Goal: Manage account settings

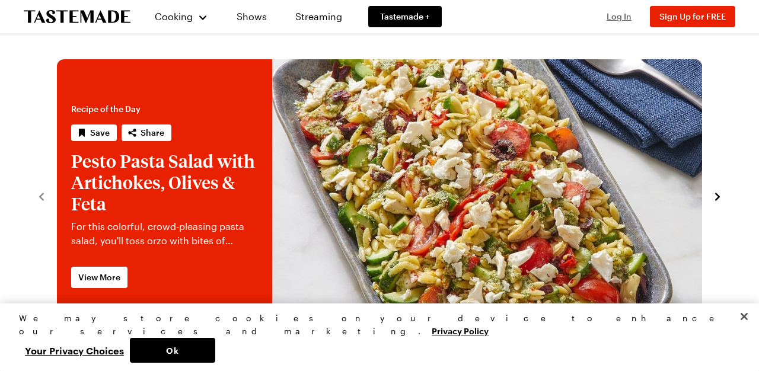
click at [615, 14] on span "Log In" at bounding box center [619, 16] width 25 height 10
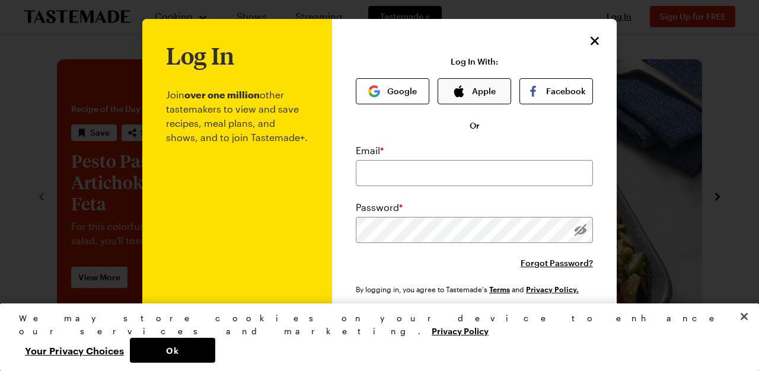
click at [484, 91] on button "Apple" at bounding box center [475, 91] width 74 height 26
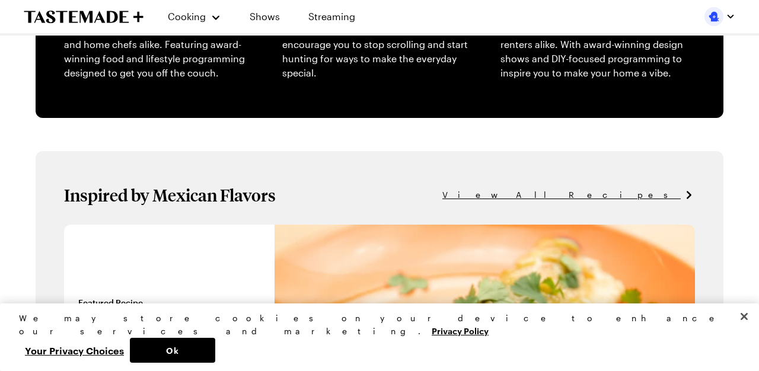
scroll to position [346, 0]
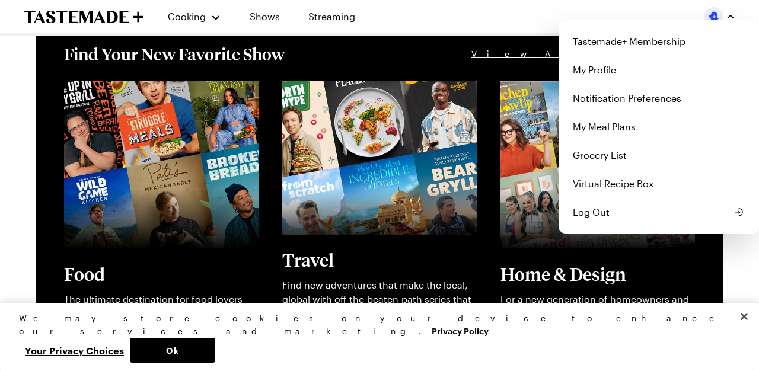
click at [718, 21] on div "Tastemade+ Membership My Profile Notification Preferences My Meal Plans Grocery…" at bounding box center [720, 16] width 31 height 19
click at [629, 39] on link "Tastemade+ Membership" at bounding box center [659, 41] width 186 height 28
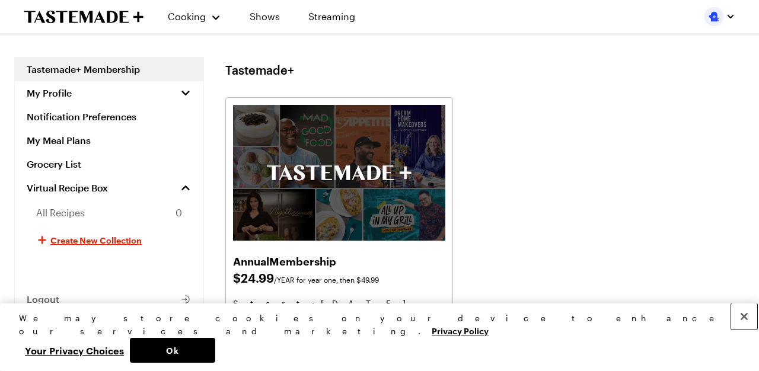
click at [747, 330] on button "Close" at bounding box center [744, 317] width 26 height 26
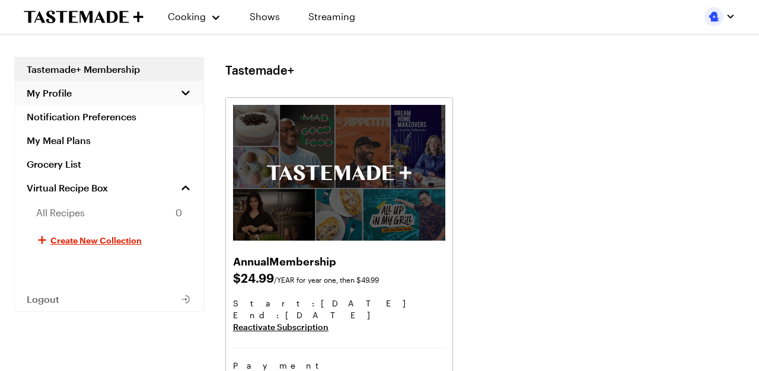
click at [124, 94] on button "My Profile" at bounding box center [109, 93] width 189 height 24
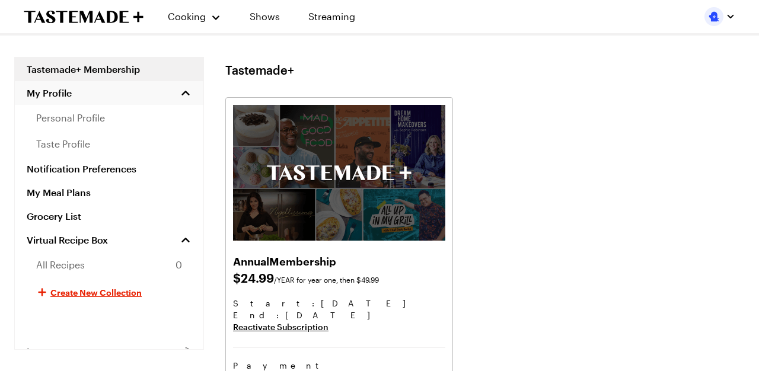
click at [124, 94] on button "My Profile" at bounding box center [109, 93] width 189 height 24
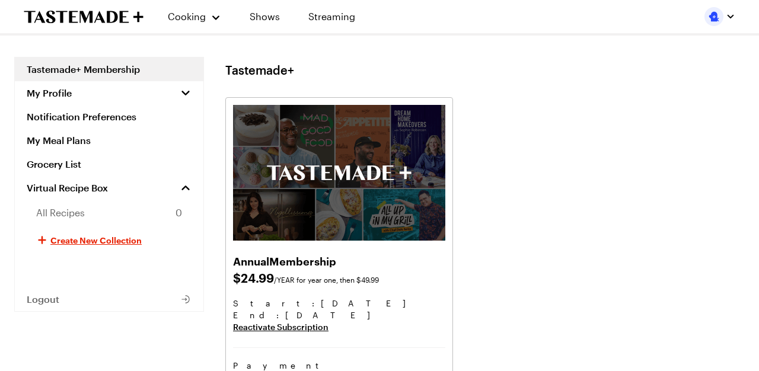
click at [715, 20] on img "button" at bounding box center [714, 16] width 19 height 19
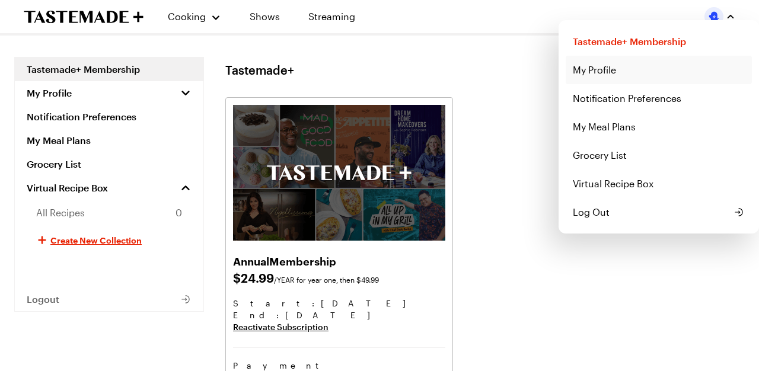
click at [602, 73] on link "My Profile" at bounding box center [659, 70] width 186 height 28
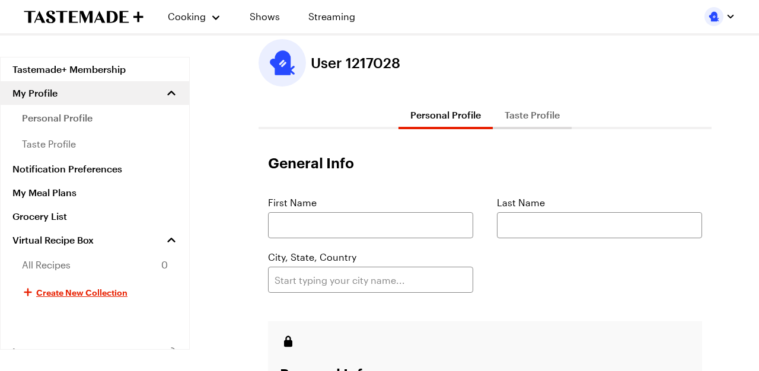
scroll to position [28, 0]
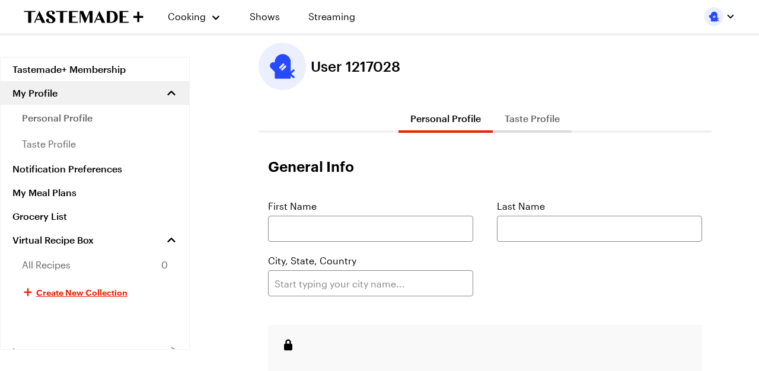
click at [534, 125] on button "Taste Profile" at bounding box center [532, 118] width 79 height 28
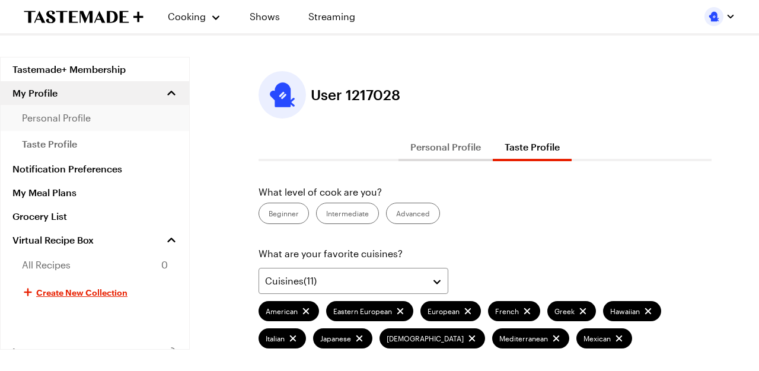
click at [74, 117] on span "personal profile" at bounding box center [56, 118] width 69 height 14
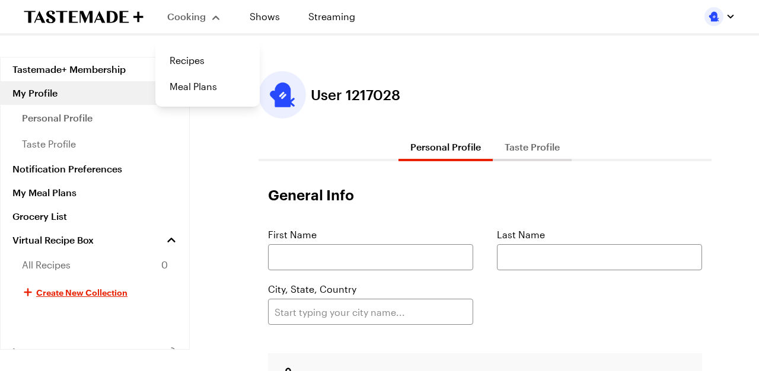
click at [212, 21] on div "Cooking" at bounding box center [194, 16] width 54 height 14
